Goal: Task Accomplishment & Management: Complete application form

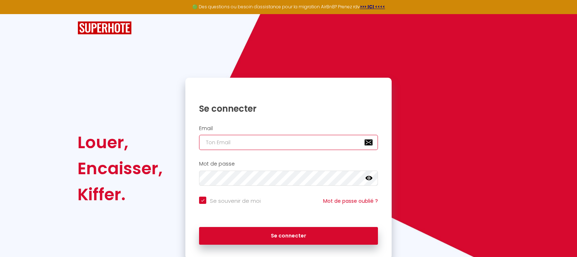
click at [223, 147] on input "email" at bounding box center [288, 142] width 179 height 15
type input "B"
checkbox input "true"
type input "BN"
checkbox input "true"
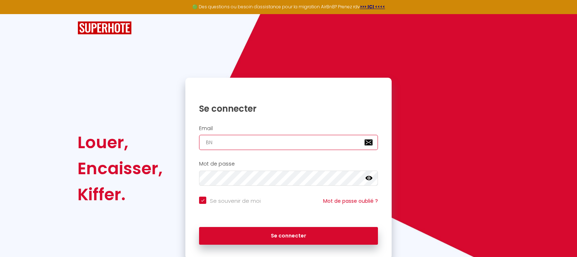
type input "BNB"
checkbox input "true"
type input "[EMAIL_ADDRESS][DOMAIN_NAME]"
checkbox input "true"
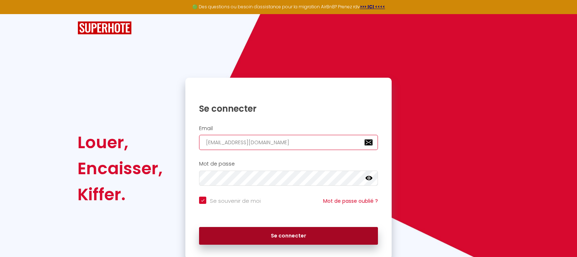
type input "[EMAIL_ADDRESS][DOMAIN_NAME]"
click at [297, 236] on button "Se connecter" at bounding box center [288, 236] width 179 height 18
checkbox input "true"
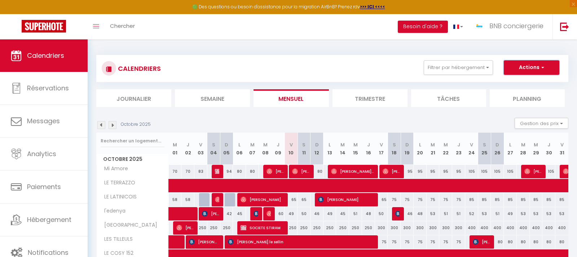
click at [533, 71] on button "Actions" at bounding box center [532, 67] width 56 height 14
click at [529, 86] on link "Nouvelle réservation" at bounding box center [524, 84] width 63 height 11
select select
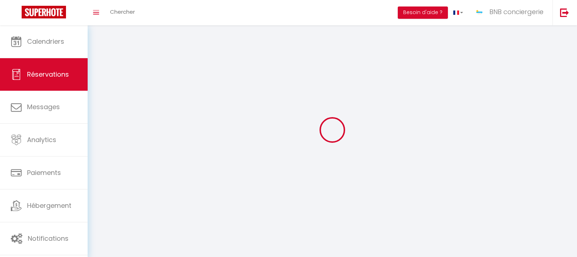
select select
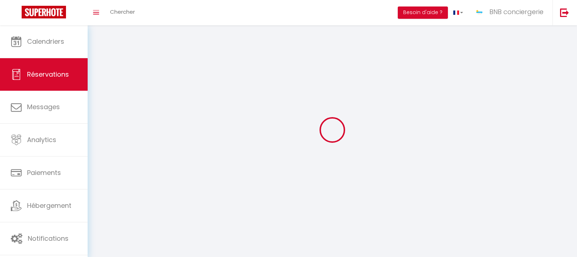
select select
checkbox input "false"
select select
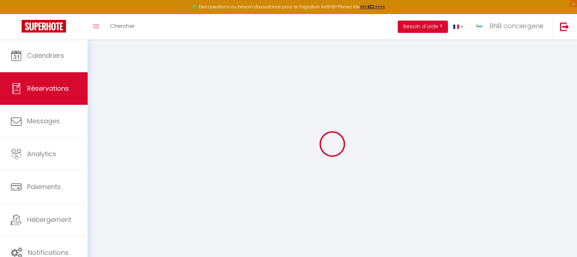
select select
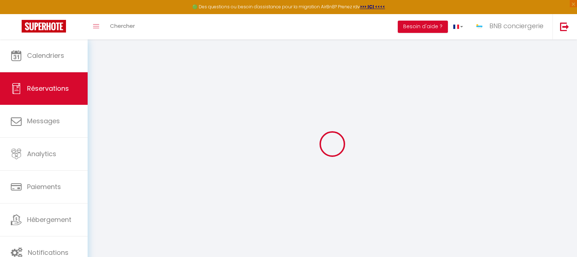
select select
checkbox input "false"
select select
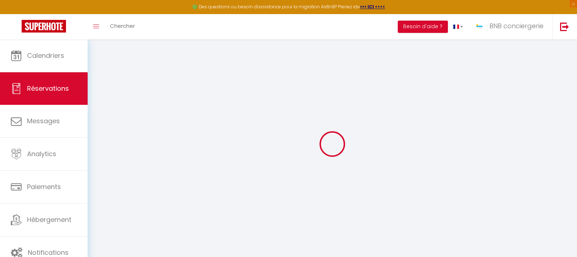
select select
checkbox input "false"
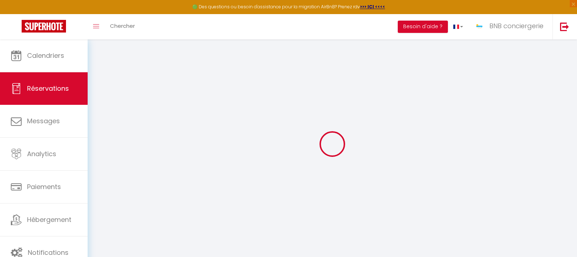
select select
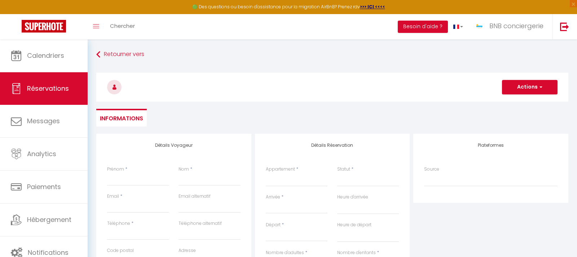
select select
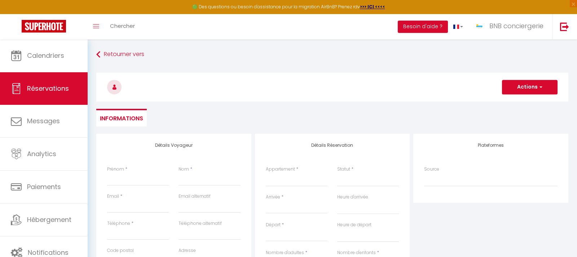
select select
checkbox input "false"
select select
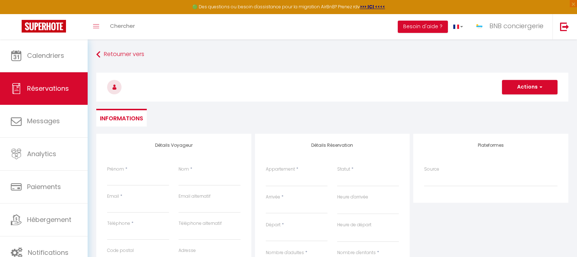
select select
checkbox input "false"
select select
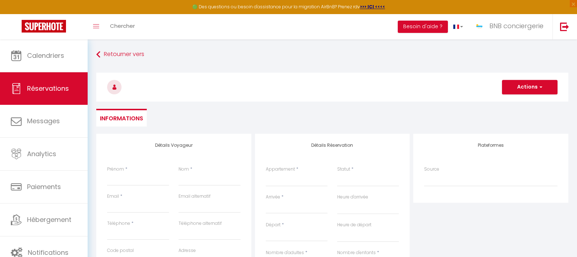
select select
click at [128, 176] on input "Prénom" at bounding box center [138, 178] width 62 height 13
click at [195, 182] on input "Nom" at bounding box center [210, 178] width 62 height 13
type input "D"
select select
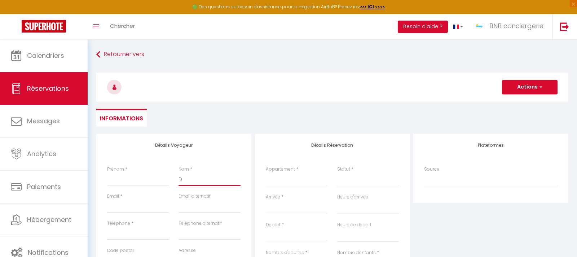
select select
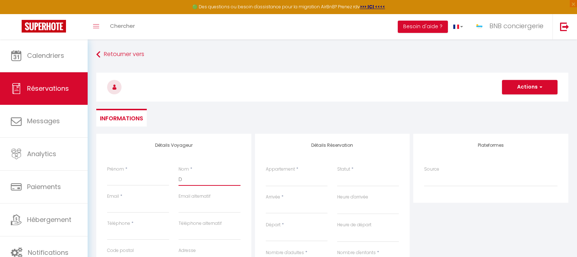
select select
checkbox input "false"
type input "DO"
select select
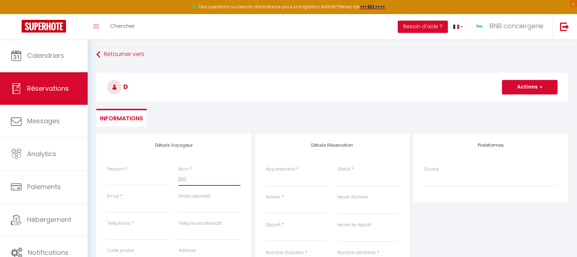
select select
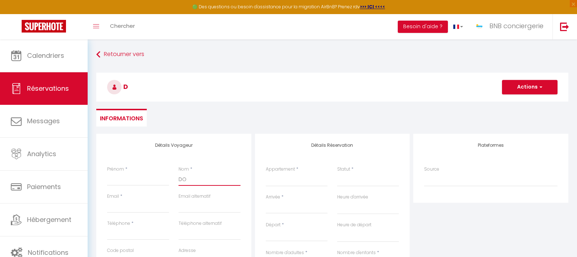
checkbox input "false"
type input "DOS"
select select
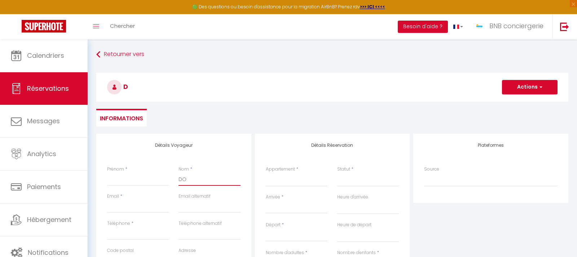
select select
checkbox input "false"
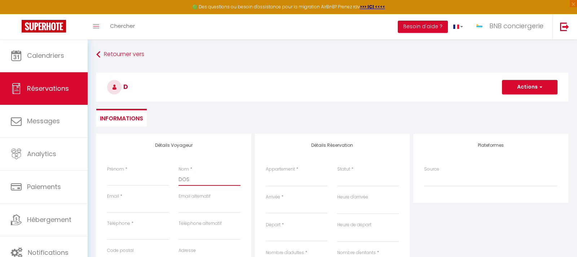
type input "DOS"
select select
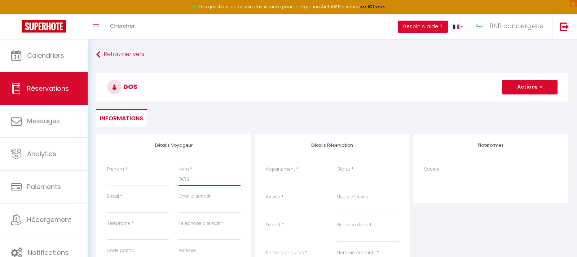
select select
checkbox input "false"
type input "DOS S"
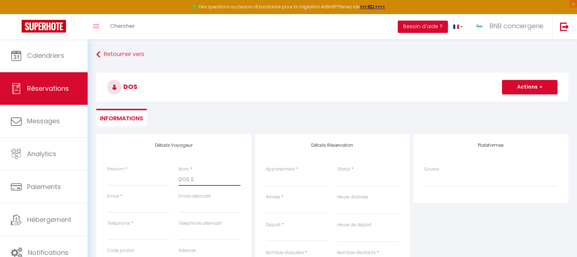
select select
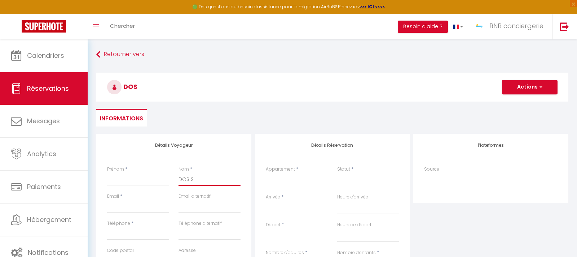
select select
checkbox input "false"
type input "DOS SA"
select select
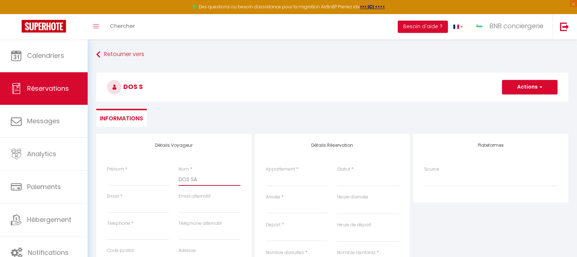
select select
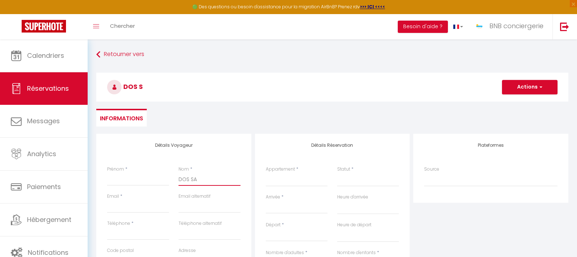
select select
checkbox input "false"
type input "DOS SAN"
select select
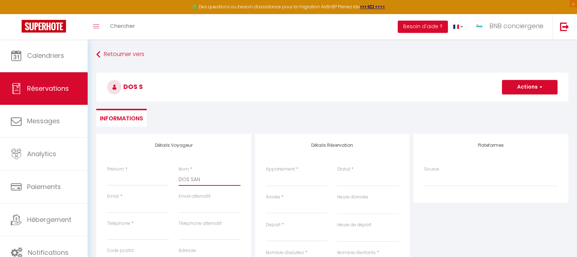
select select
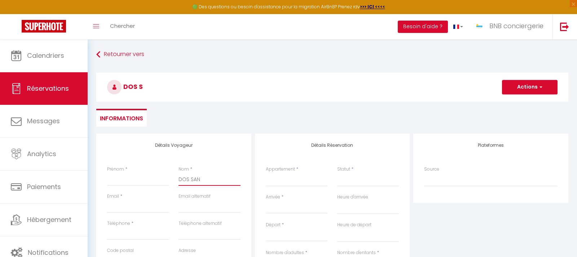
checkbox input "false"
type input "DOS SANT"
select select
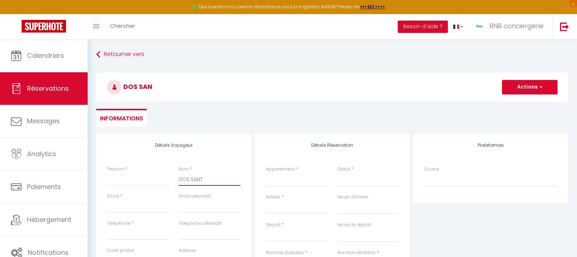
select select
checkbox input "false"
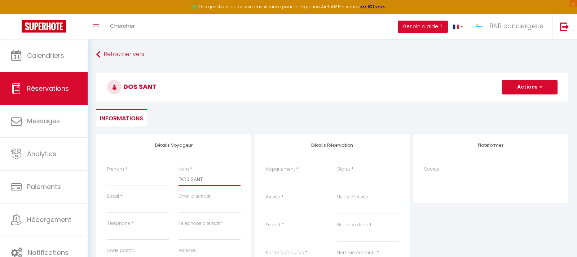
type input "DOS [DEMOGRAPHIC_DATA]"
select select
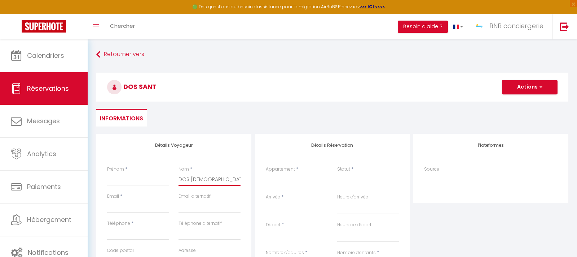
select select
checkbox input "false"
type input "DOS SANTOS"
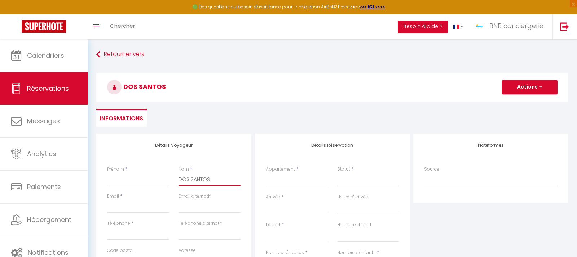
select select
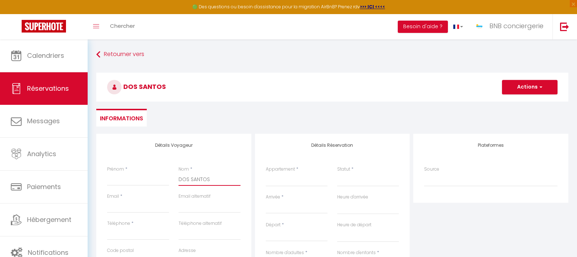
select select
checkbox input "false"
type input "DOS SANTOS"
select select
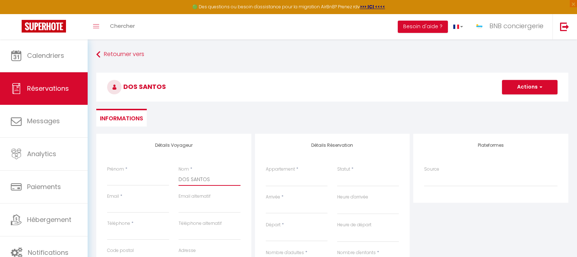
select select
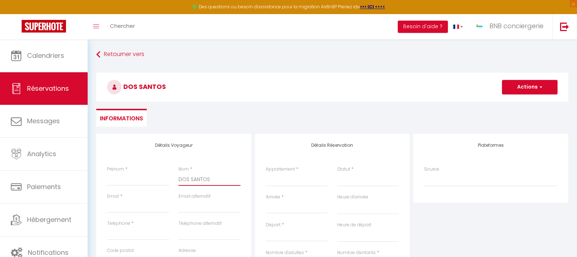
select select
checkbox input "false"
type input "DOS SANTOS S"
select select
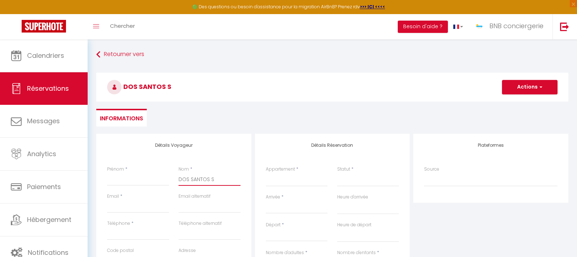
select select
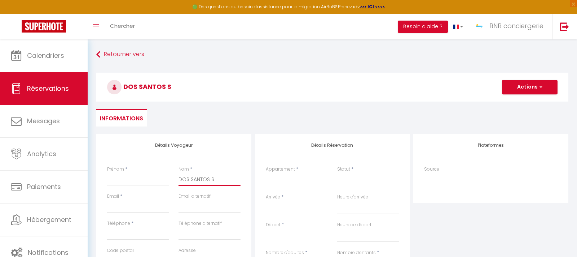
checkbox input "false"
type input "DOS SANTOS SI"
select select
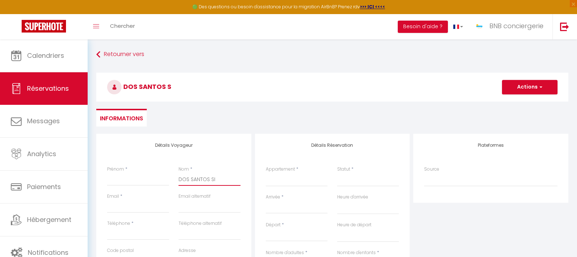
select select
checkbox input "false"
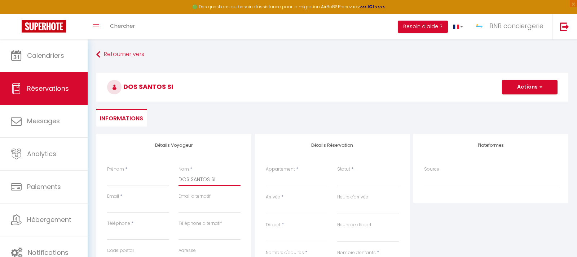
type input "DOS SANTOS SIL"
select select
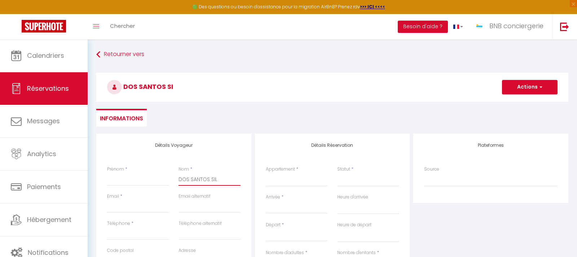
select select
checkbox input "false"
type input "DOS SANTOS SILV"
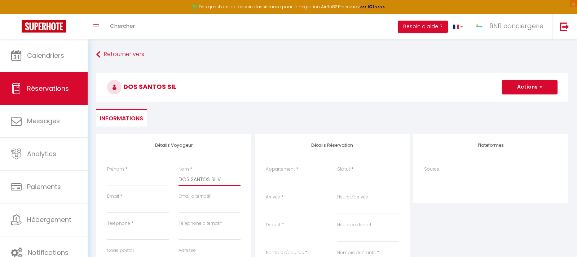
select select
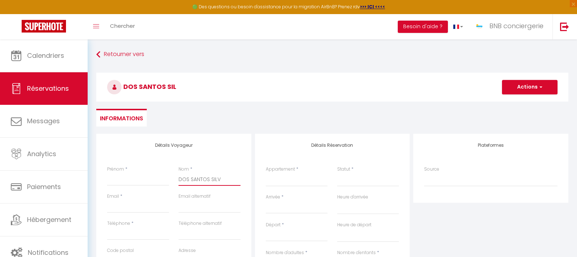
select select
checkbox input "false"
type input "[PERSON_NAME]"
select select
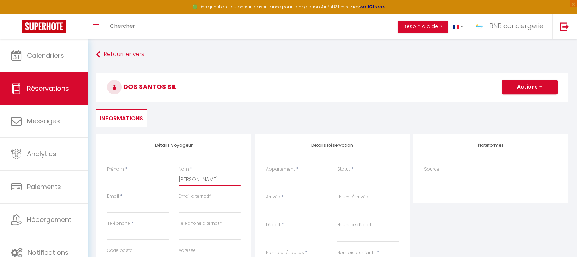
select select
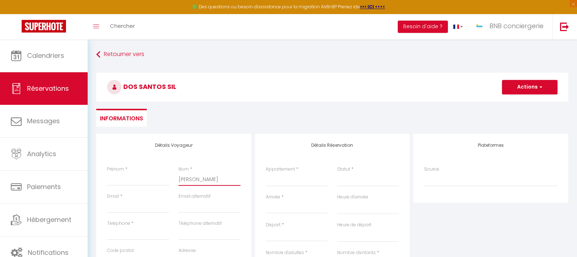
select select
checkbox input "false"
type input "[PERSON_NAME]"
click at [120, 181] on input "Prénom" at bounding box center [138, 178] width 62 height 13
type input "C"
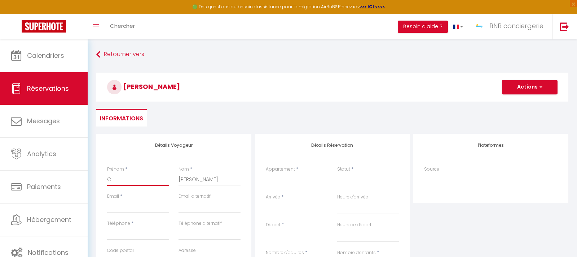
select select
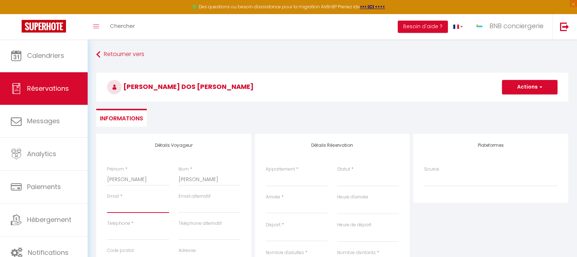
click at [121, 211] on input "Email client" at bounding box center [138, 206] width 62 height 13
paste input "[EMAIL_ADDRESS][DOMAIN_NAME]"
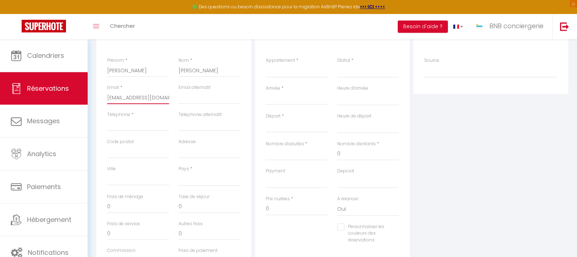
scroll to position [110, 0]
click at [119, 129] on div "Téléphone *" at bounding box center [137, 122] width 71 height 27
click at [117, 124] on input "Téléphone" at bounding box center [138, 122] width 62 height 13
click at [133, 181] on input "Ville" at bounding box center [138, 176] width 62 height 13
click option "[GEOGRAPHIC_DATA]" at bounding box center [0, 0] width 0 height 0
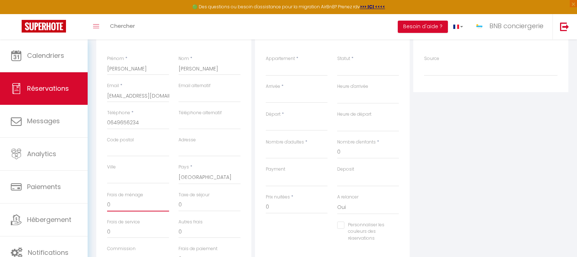
drag, startPoint x: 118, startPoint y: 205, endPoint x: 105, endPoint y: 206, distance: 13.1
click at [107, 206] on input "0" at bounding box center [138, 204] width 62 height 13
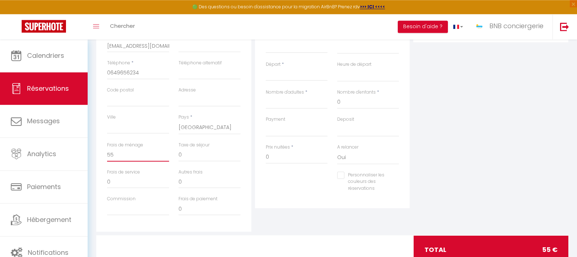
scroll to position [184, 0]
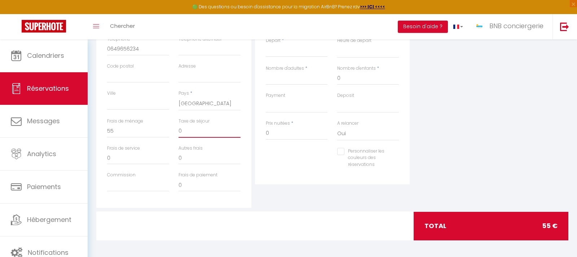
click at [189, 131] on input "0" at bounding box center [210, 130] width 62 height 13
drag, startPoint x: 190, startPoint y: 133, endPoint x: 171, endPoint y: 128, distance: 20.1
click at [179, 128] on input "0" at bounding box center [210, 130] width 62 height 13
click at [115, 131] on input "55" at bounding box center [138, 130] width 62 height 13
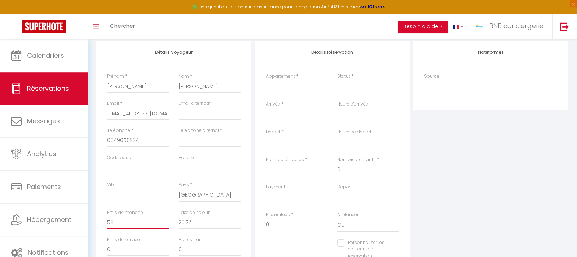
scroll to position [110, 0]
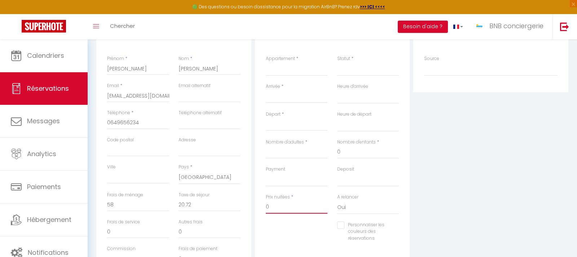
drag, startPoint x: 275, startPoint y: 206, endPoint x: 267, endPoint y: 206, distance: 7.6
click at [267, 206] on input "0" at bounding box center [297, 206] width 62 height 13
click at [269, 221] on div "Prix nuitées * 281.28" at bounding box center [296, 207] width 71 height 28
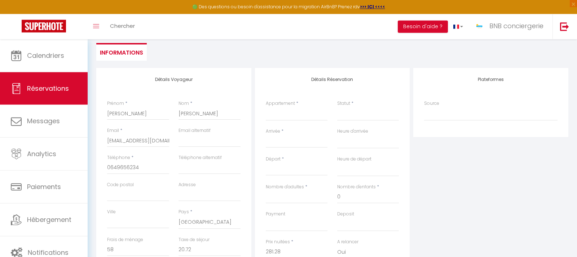
scroll to position [38, 0]
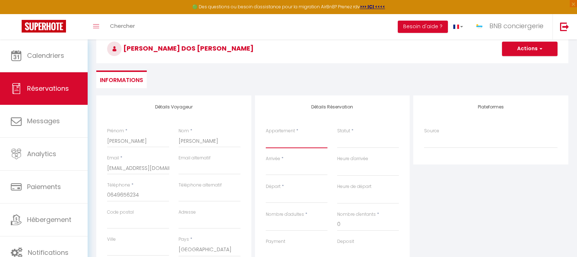
click at [266, 134] on select "Mi Amore l'edenya VILLA LUMIERE LES TILLEULS LE COSY 152 CHEZ LULU " Le Sportif…" at bounding box center [297, 141] width 62 height 14
click option "Chez Lulu - La salle de jeux - 20 min CNPE BUGEY" at bounding box center [0, 0] width 0 height 0
click at [341, 144] on select "Confirmé Non Confirmé [PERSON_NAME] par le voyageur No Show Request" at bounding box center [368, 141] width 62 height 14
click at [348, 145] on select "Confirmé Non Confirmé [PERSON_NAME] par le voyageur No Show Request" at bounding box center [368, 141] width 62 height 14
click at [337, 134] on select "Confirmé Non Confirmé [PERSON_NAME] par le voyageur No Show Request" at bounding box center [368, 141] width 62 height 14
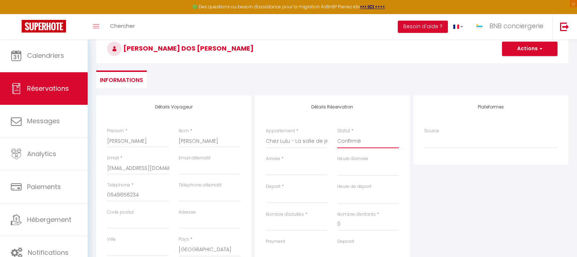
click option "Confirmé" at bounding box center [0, 0] width 0 height 0
click at [284, 164] on div "< [DATE] > Dim Lun Mar Mer Jeu Ven Sam 1 2 3 4 5 6 7 8 9 10 11 12 13 14 15 16 1…" at bounding box center [297, 168] width 62 height 13
click at [284, 169] on input "Arrivée" at bounding box center [297, 169] width 62 height 9
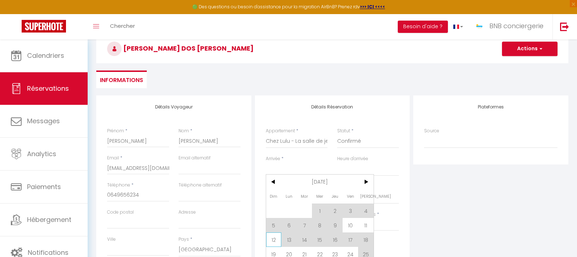
click at [270, 242] on span "12" at bounding box center [274, 239] width 16 height 14
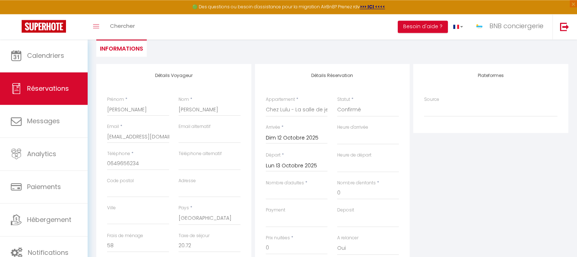
scroll to position [75, 0]
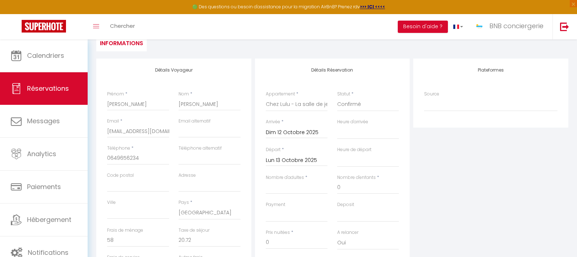
click at [295, 162] on input "Lun 13 Octobre 2025" at bounding box center [297, 160] width 62 height 9
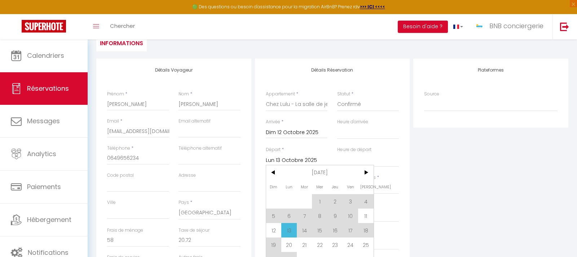
click at [291, 134] on input "Dim 12 Octobre 2025" at bounding box center [297, 132] width 62 height 9
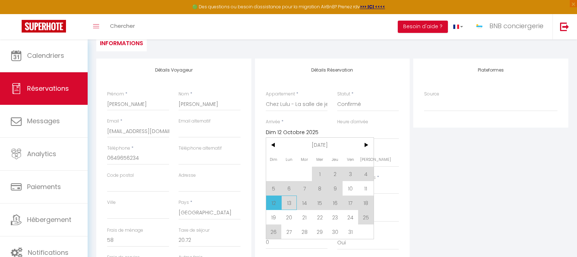
click at [291, 201] on span "13" at bounding box center [289, 202] width 16 height 14
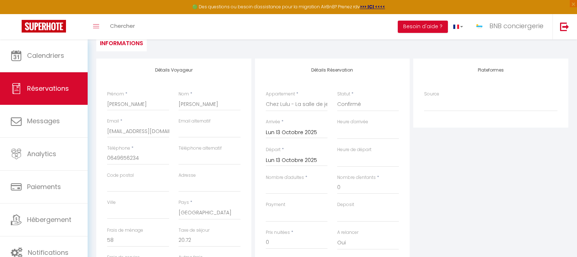
click at [298, 164] on input "Lun 13 Octobre 2025" at bounding box center [297, 160] width 62 height 9
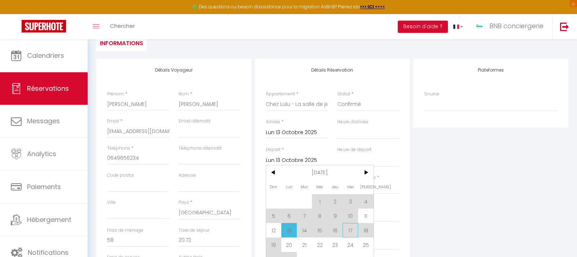
click at [351, 228] on span "17" at bounding box center [351, 230] width 16 height 14
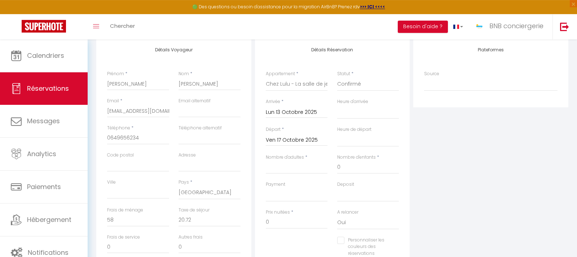
scroll to position [112, 0]
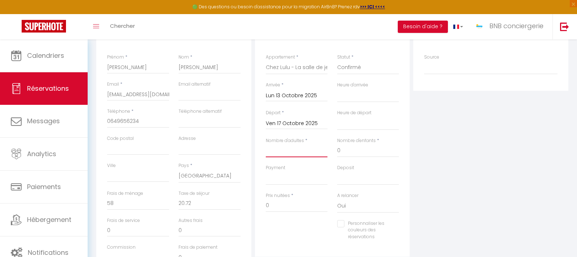
click at [281, 154] on input "Nombre d'adultes" at bounding box center [297, 150] width 62 height 13
click option "KO" at bounding box center [0, 0] width 0 height 0
click at [337, 171] on select "OK KO" at bounding box center [368, 178] width 62 height 14
click option "KO" at bounding box center [0, 0] width 0 height 0
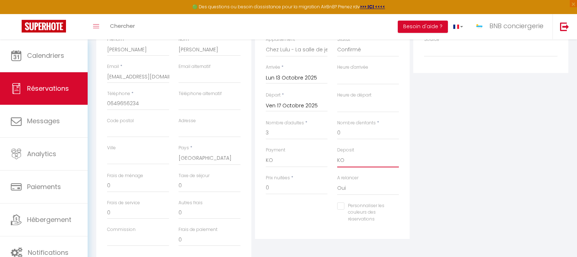
scroll to position [149, 0]
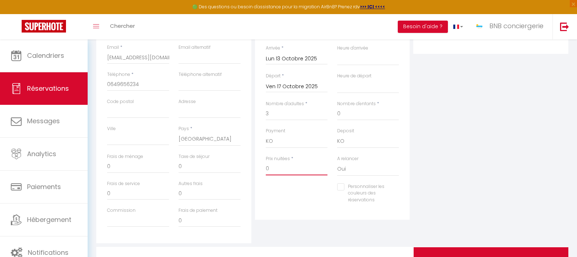
drag, startPoint x: 282, startPoint y: 168, endPoint x: 267, endPoint y: 168, distance: 15.5
click at [267, 168] on input "0" at bounding box center [297, 168] width 62 height 13
click at [191, 168] on input "0" at bounding box center [210, 166] width 62 height 13
drag, startPoint x: 190, startPoint y: 168, endPoint x: 169, endPoint y: 169, distance: 21.0
click at [179, 169] on input "0" at bounding box center [210, 166] width 62 height 13
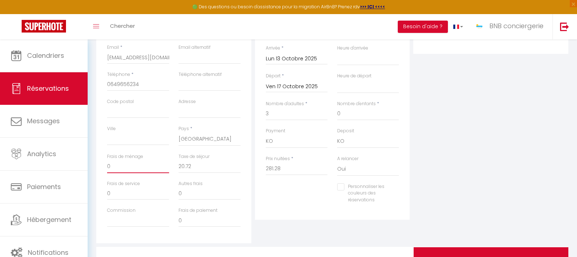
click at [134, 171] on input "0" at bounding box center [138, 166] width 62 height 13
drag, startPoint x: 100, startPoint y: 167, endPoint x: 89, endPoint y: 168, distance: 11.2
click at [107, 168] on input "0" at bounding box center [138, 166] width 62 height 13
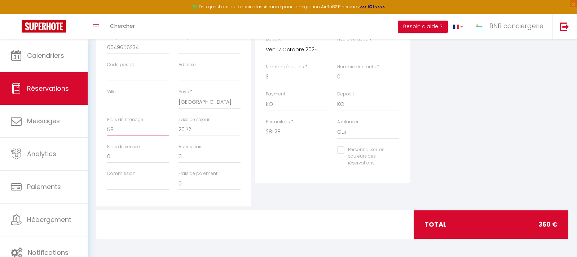
scroll to position [1, 0]
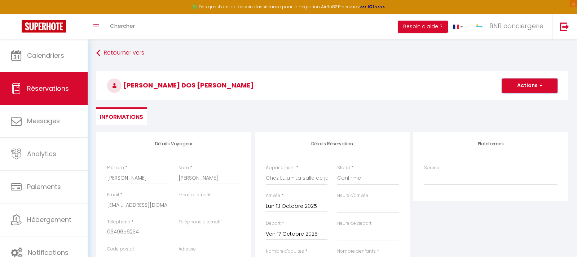
click at [516, 89] on button "Actions" at bounding box center [530, 85] width 56 height 14
click at [512, 105] on link "Enregistrer" at bounding box center [522, 101] width 57 height 9
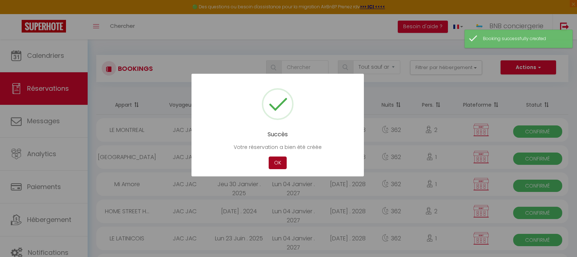
click at [280, 160] on button "OK" at bounding box center [278, 162] width 18 height 13
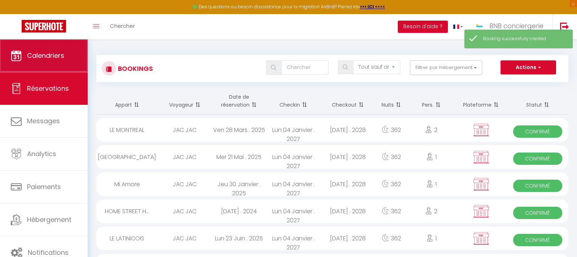
click at [58, 62] on link "Calendriers" at bounding box center [44, 55] width 88 height 32
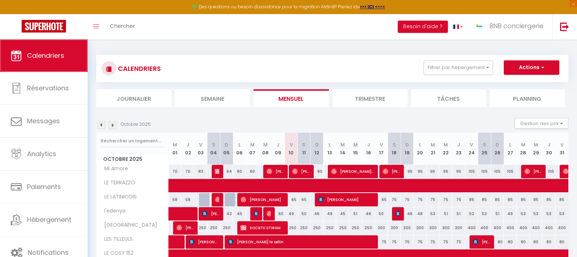
click at [53, 67] on link "Calendriers" at bounding box center [44, 55] width 88 height 32
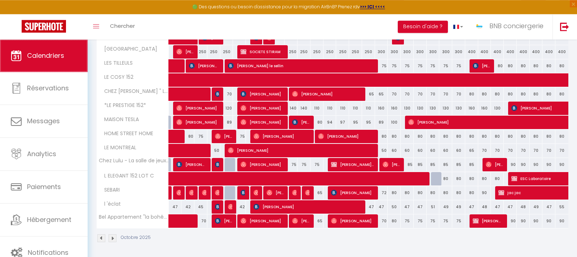
scroll to position [177, 0]
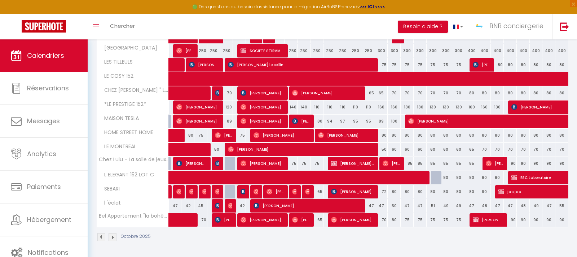
click at [353, 164] on span "[PERSON_NAME] DOS [PERSON_NAME]" at bounding box center [352, 163] width 43 height 14
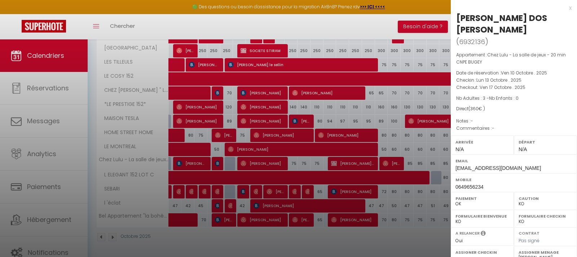
scroll to position [110, 0]
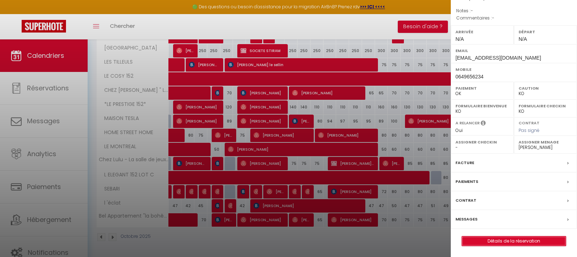
click at [519, 243] on link "Détails de la réservation" at bounding box center [514, 240] width 104 height 9
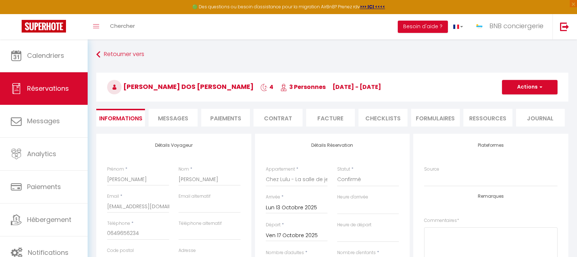
click at [482, 121] on li "Ressources" at bounding box center [488, 118] width 49 height 18
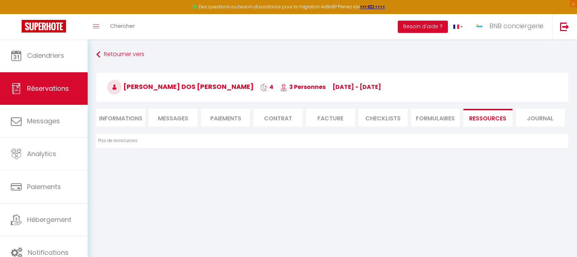
click at [273, 125] on li "Contrat" at bounding box center [278, 118] width 49 height 18
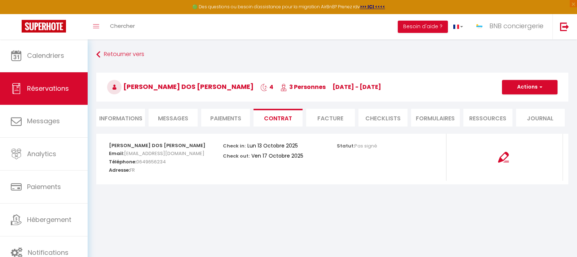
click at [329, 117] on li "Facture" at bounding box center [330, 118] width 49 height 18
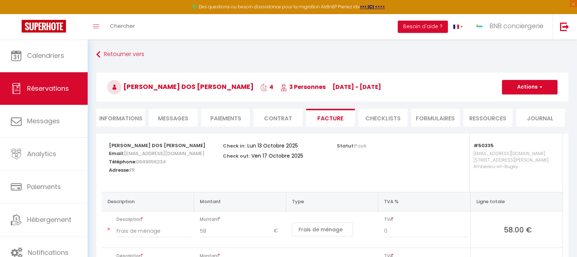
click at [221, 121] on li "Paiements" at bounding box center [225, 118] width 49 height 18
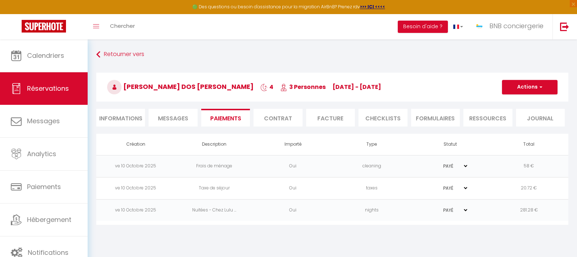
click at [134, 122] on li "Informations" at bounding box center [120, 118] width 49 height 18
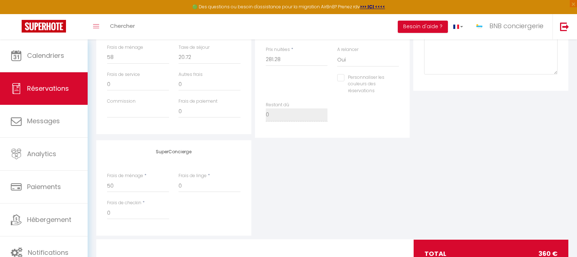
scroll to position [287, 0]
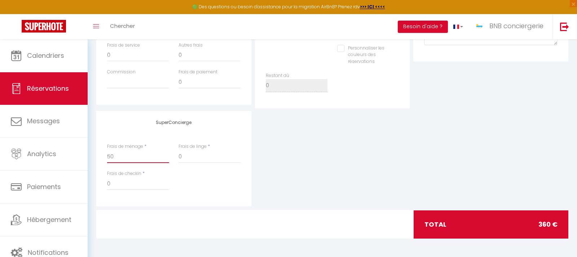
click at [118, 161] on input "50" at bounding box center [138, 156] width 62 height 13
click at [302, 158] on div "SuperConcierge Frais de ménage * 58 Frais de linge * 0 Frais de checkin * 0" at bounding box center [333, 158] width 476 height 95
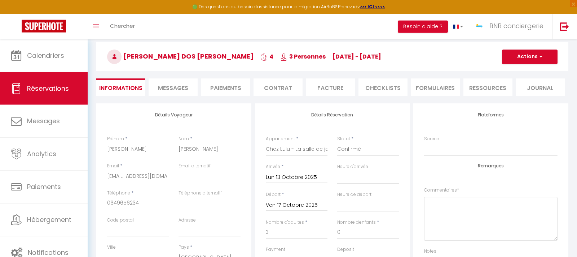
scroll to position [29, 0]
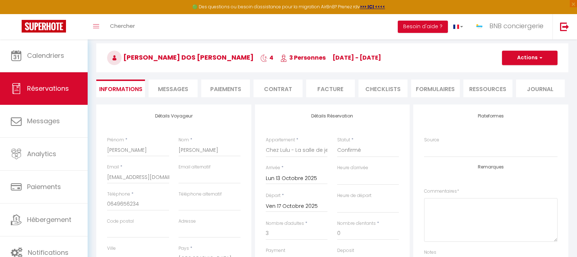
click at [389, 88] on li "CHECKLISTS" at bounding box center [383, 88] width 49 height 18
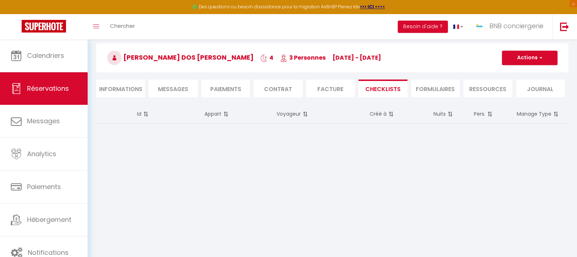
click at [430, 89] on li "FORMULAIRES" at bounding box center [435, 88] width 49 height 18
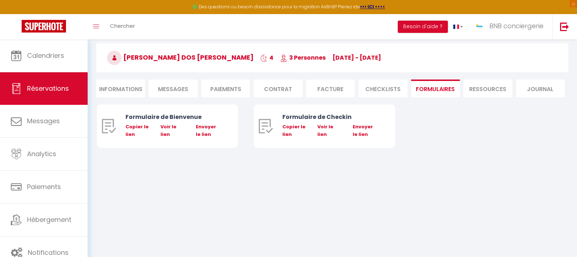
click at [473, 89] on li "Ressources" at bounding box center [488, 88] width 49 height 18
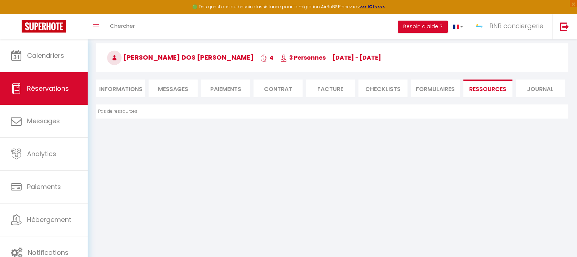
click at [540, 85] on li "Journal" at bounding box center [540, 88] width 49 height 18
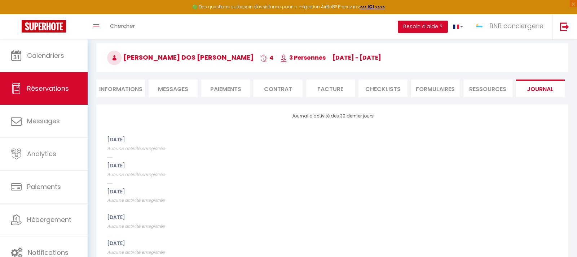
click at [114, 92] on li "Informations" at bounding box center [120, 88] width 49 height 18
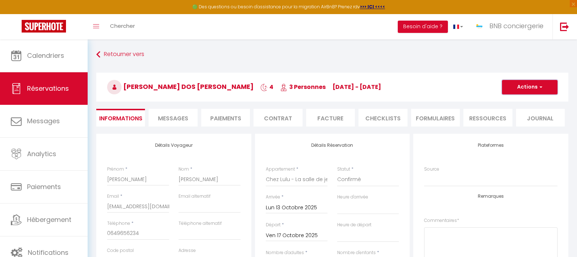
click at [523, 87] on button "Actions" at bounding box center [530, 87] width 56 height 14
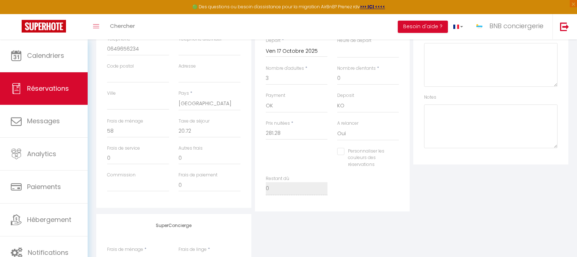
scroll to position [74, 0]
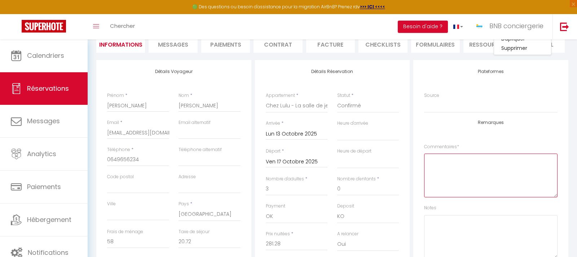
click at [454, 166] on textarea at bounding box center [491, 175] width 134 height 44
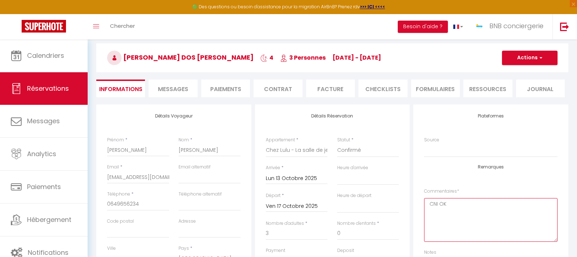
scroll to position [0, 0]
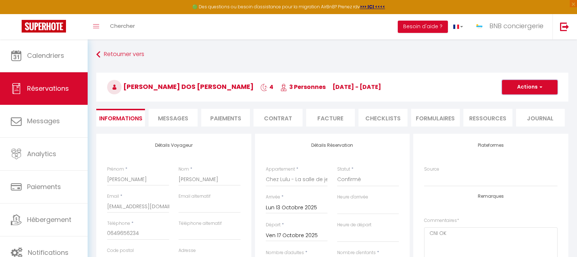
click at [524, 92] on button "Actions" at bounding box center [530, 87] width 56 height 14
click at [516, 102] on link "Enregistrer" at bounding box center [522, 102] width 57 height 9
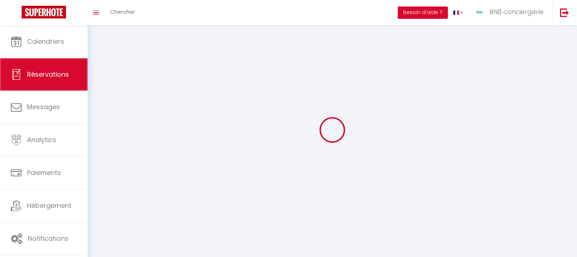
click at [46, 60] on link "Réservations" at bounding box center [44, 74] width 88 height 32
